Goal: Information Seeking & Learning: Learn about a topic

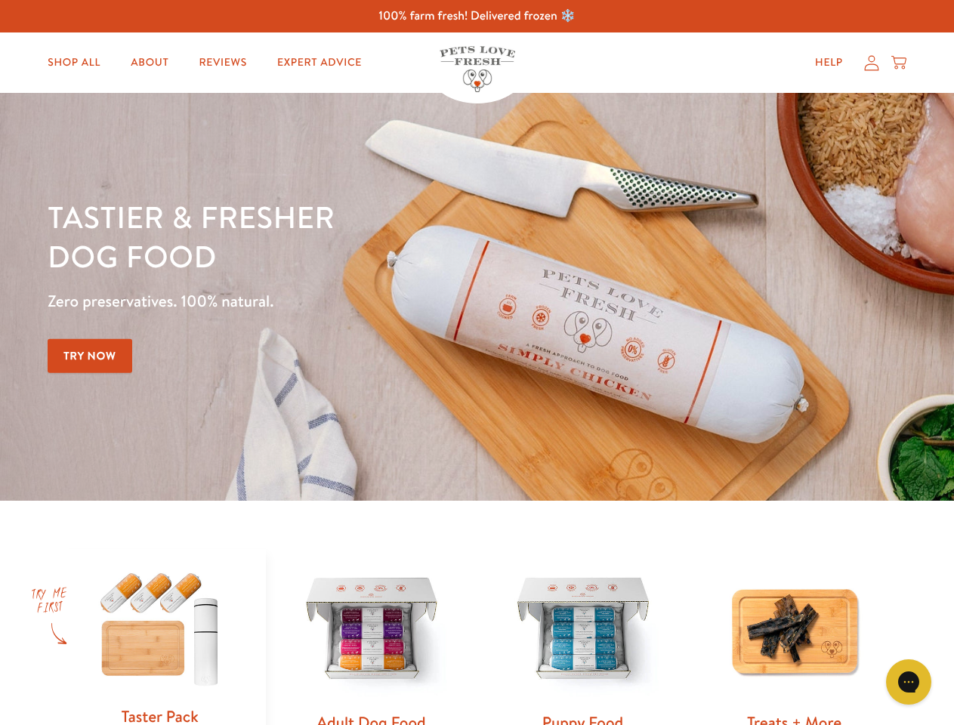
click at [476, 362] on div "Tastier & fresher dog food Zero preservatives. 100% natural. Try Now" at bounding box center [334, 296] width 572 height 199
click at [908, 682] on icon "Gorgias live chat" at bounding box center [908, 681] width 14 height 14
